Goal: Check status: Check status

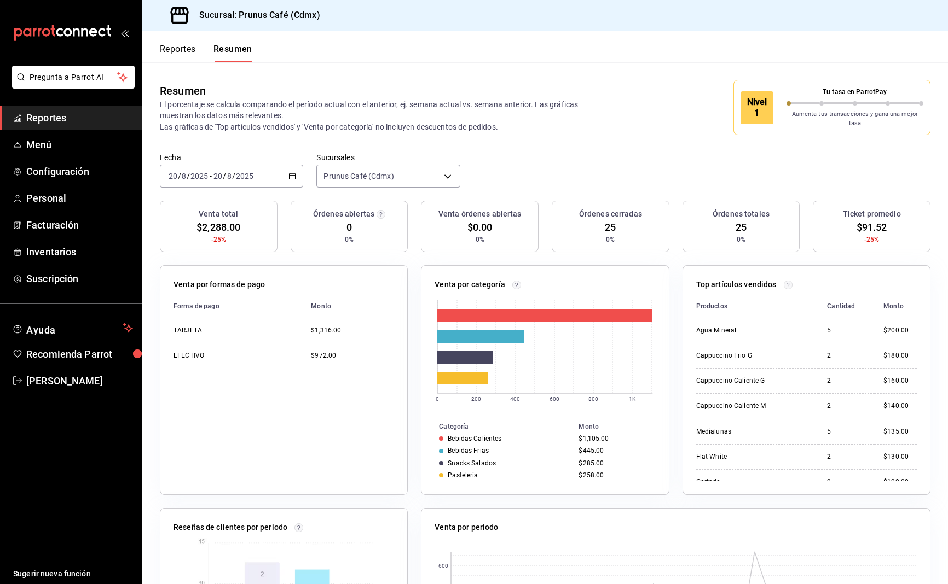
click at [202, 172] on input "2025" at bounding box center [199, 176] width 19 height 9
click at [205, 229] on span "Ayer" at bounding box center [211, 233] width 85 height 11
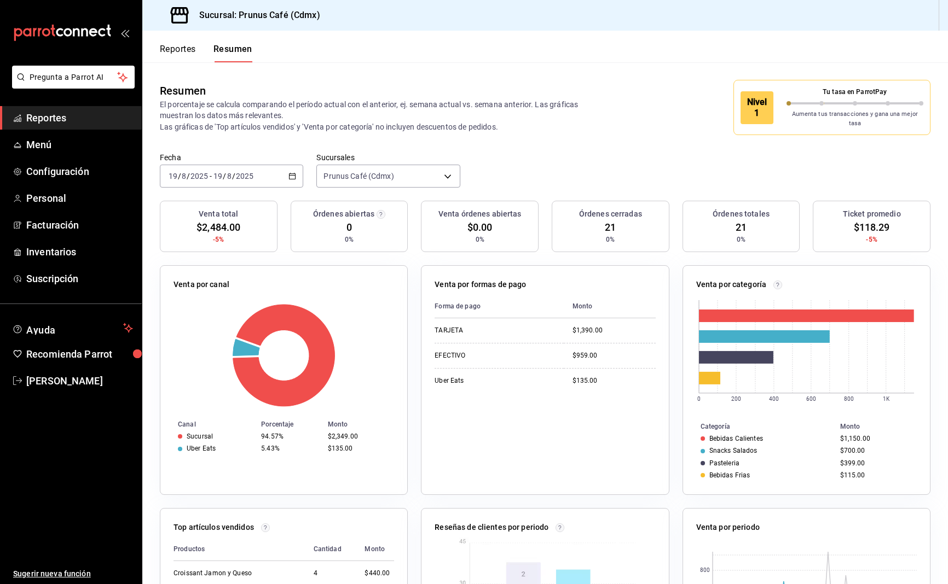
click at [274, 167] on div "[DATE] [DATE] - [DATE] [DATE]" at bounding box center [231, 176] width 143 height 23
click at [235, 204] on span "Hoy" at bounding box center [211, 209] width 85 height 11
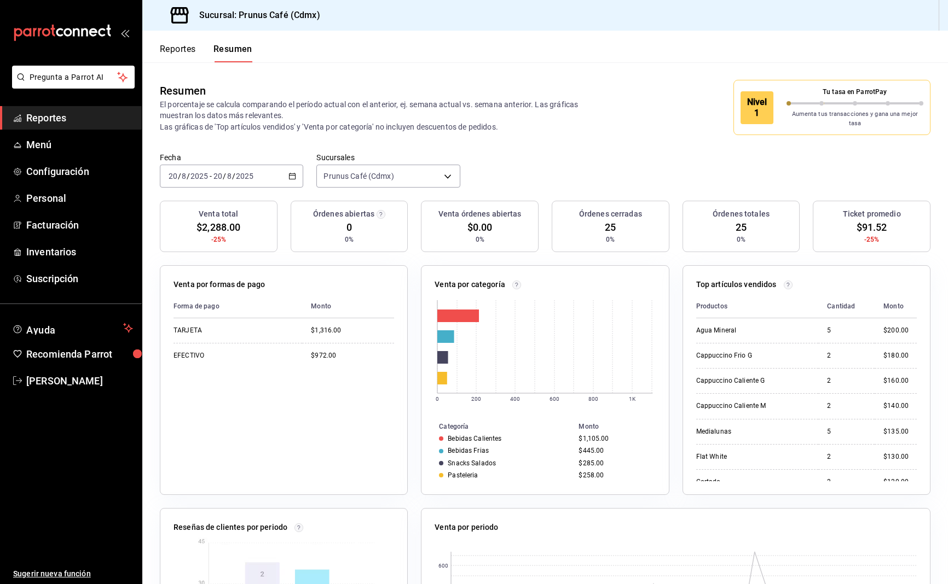
click at [266, 165] on div "[DATE] [DATE] - [DATE] [DATE]" at bounding box center [231, 176] width 143 height 23
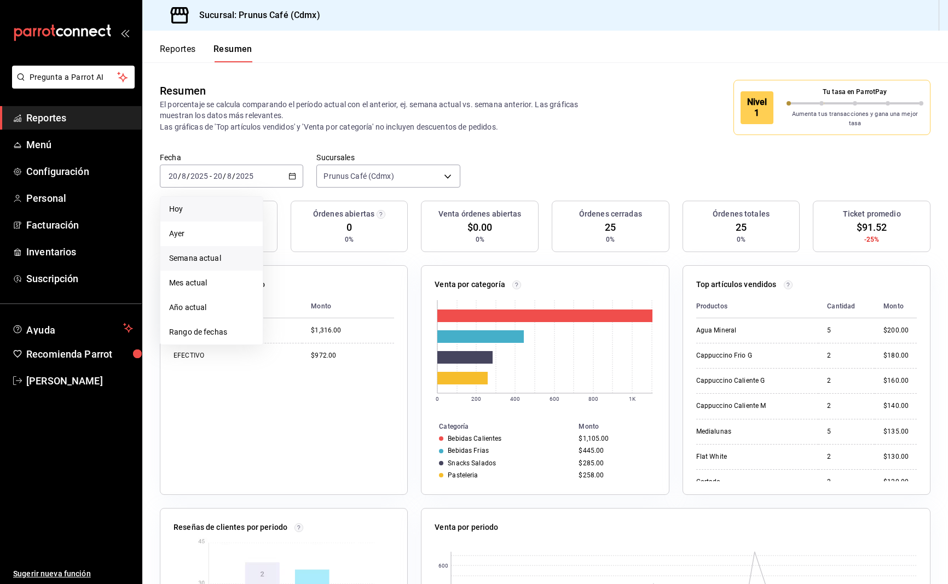
click at [230, 254] on span "Semana actual" at bounding box center [211, 258] width 85 height 11
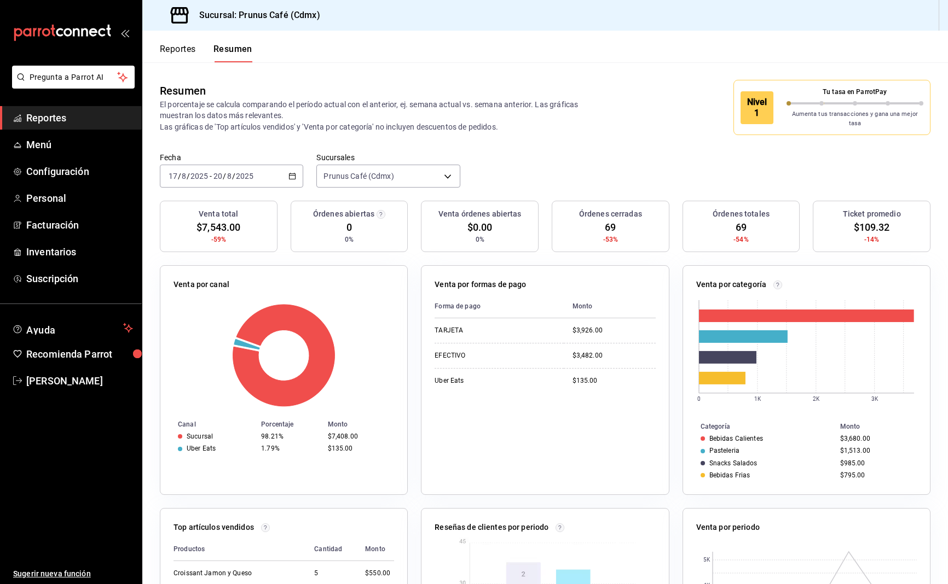
click at [227, 172] on input "8" at bounding box center [229, 176] width 5 height 9
click at [302, 168] on div "[DATE] [DATE] - [DATE] [DATE]" at bounding box center [231, 176] width 143 height 23
click at [220, 277] on span "Mes actual" at bounding box center [211, 282] width 85 height 11
click at [287, 167] on div "[DATE] [DATE] - [DATE] [DATE]" at bounding box center [231, 176] width 143 height 23
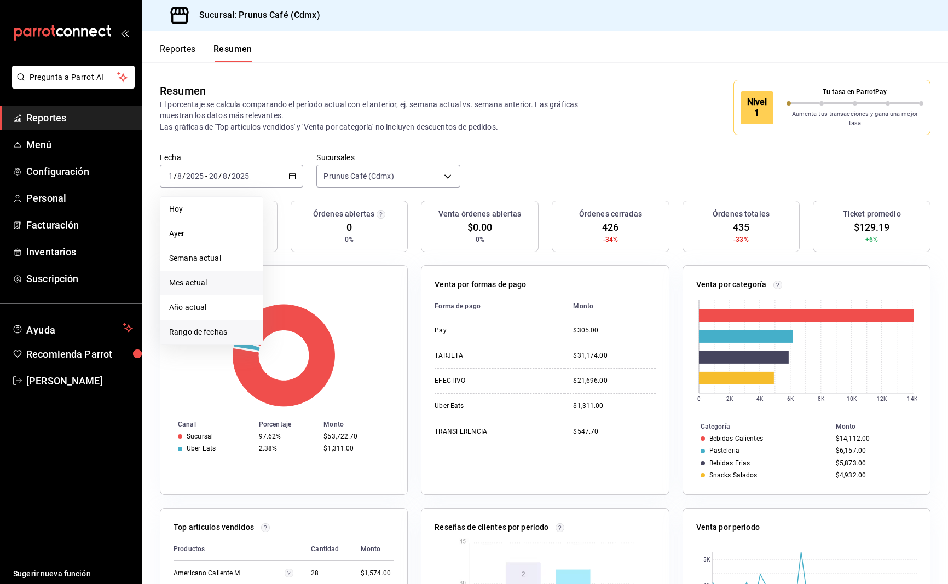
click at [220, 328] on span "Rango de fechas" at bounding box center [211, 332] width 85 height 11
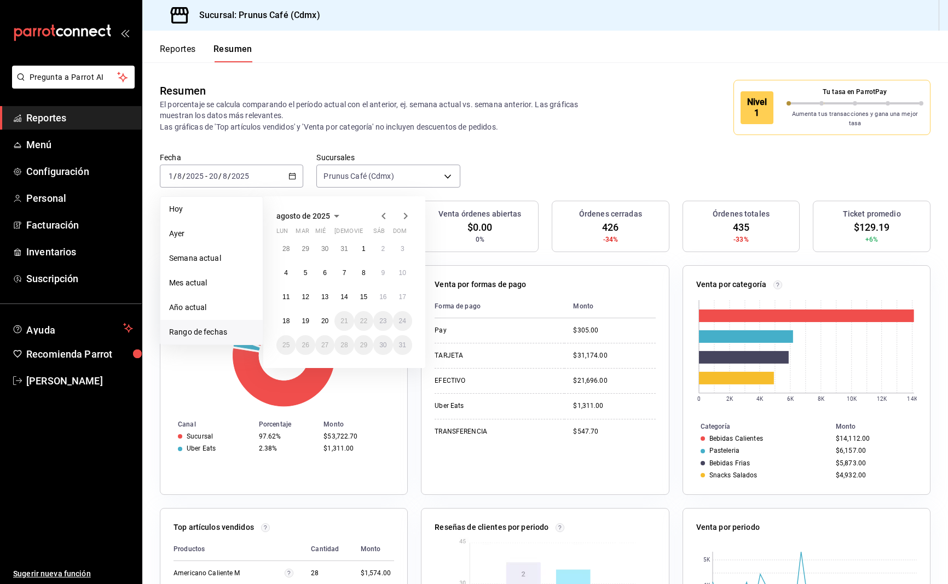
click at [383, 213] on icon "button" at bounding box center [383, 216] width 4 height 7
click at [306, 245] on abbr "1" at bounding box center [306, 249] width 4 height 8
click at [346, 341] on abbr "31" at bounding box center [343, 345] width 7 height 8
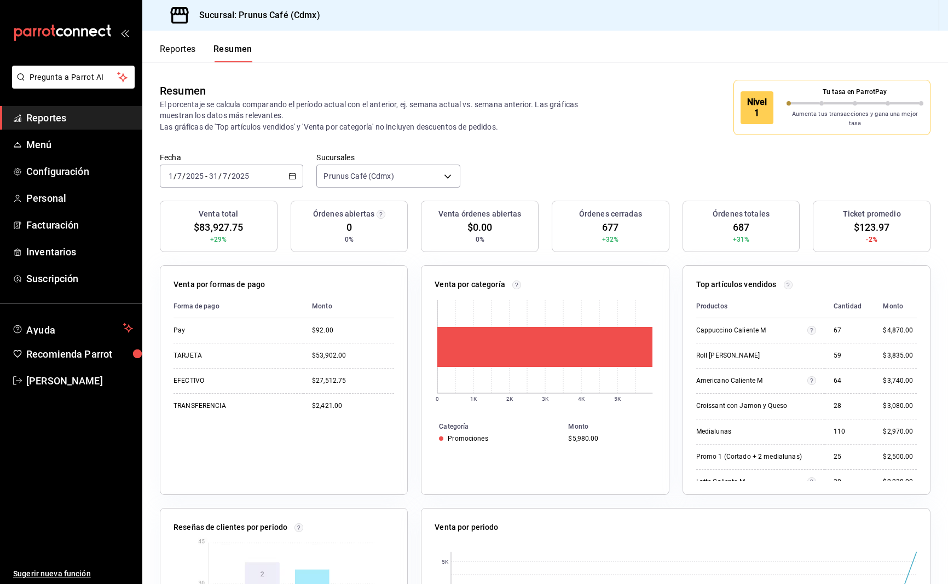
scroll to position [66, 0]
